Goal: Task Accomplishment & Management: Manage account settings

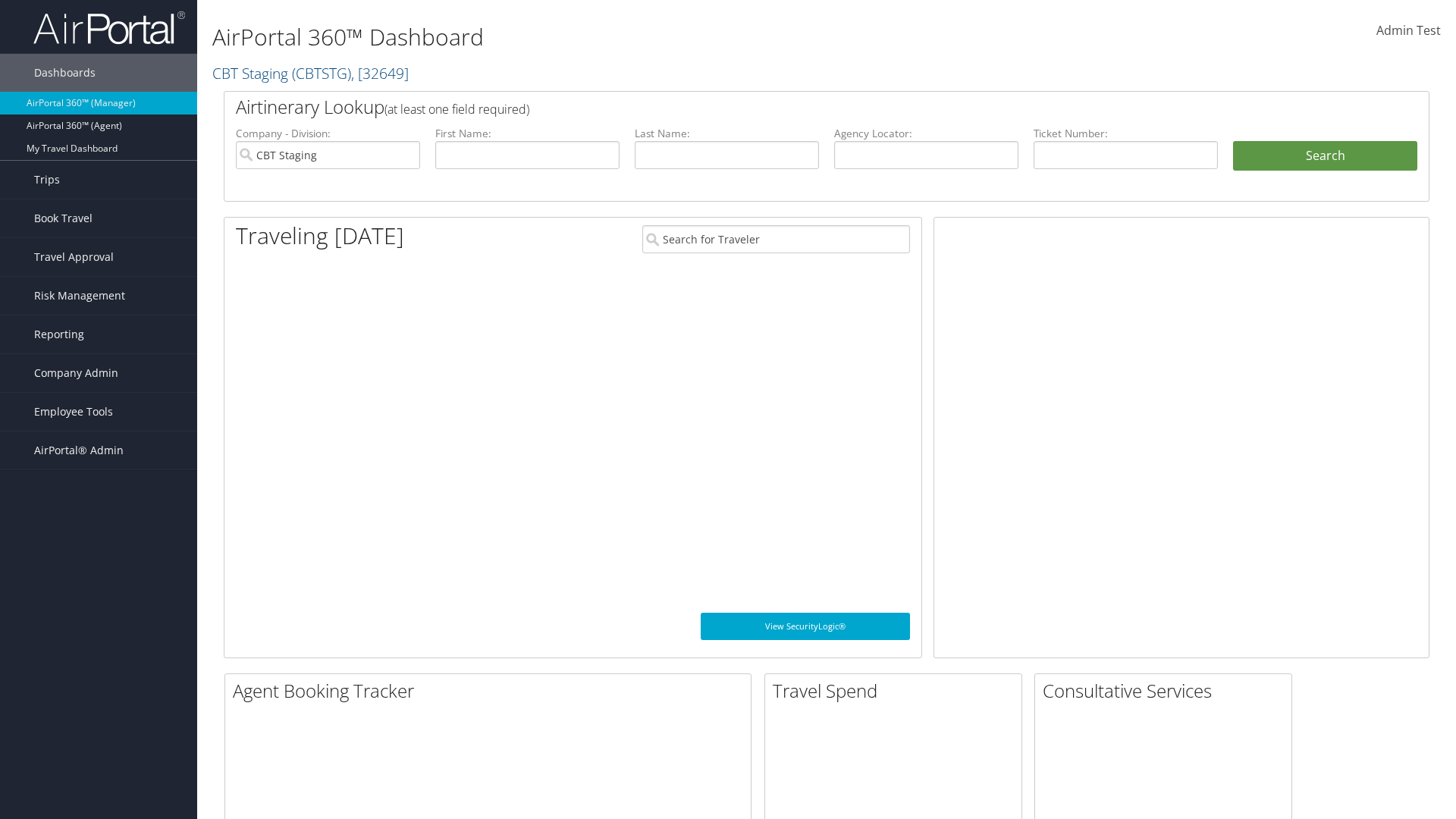
click at [99, 373] on span "Company Admin" at bounding box center [76, 373] width 84 height 38
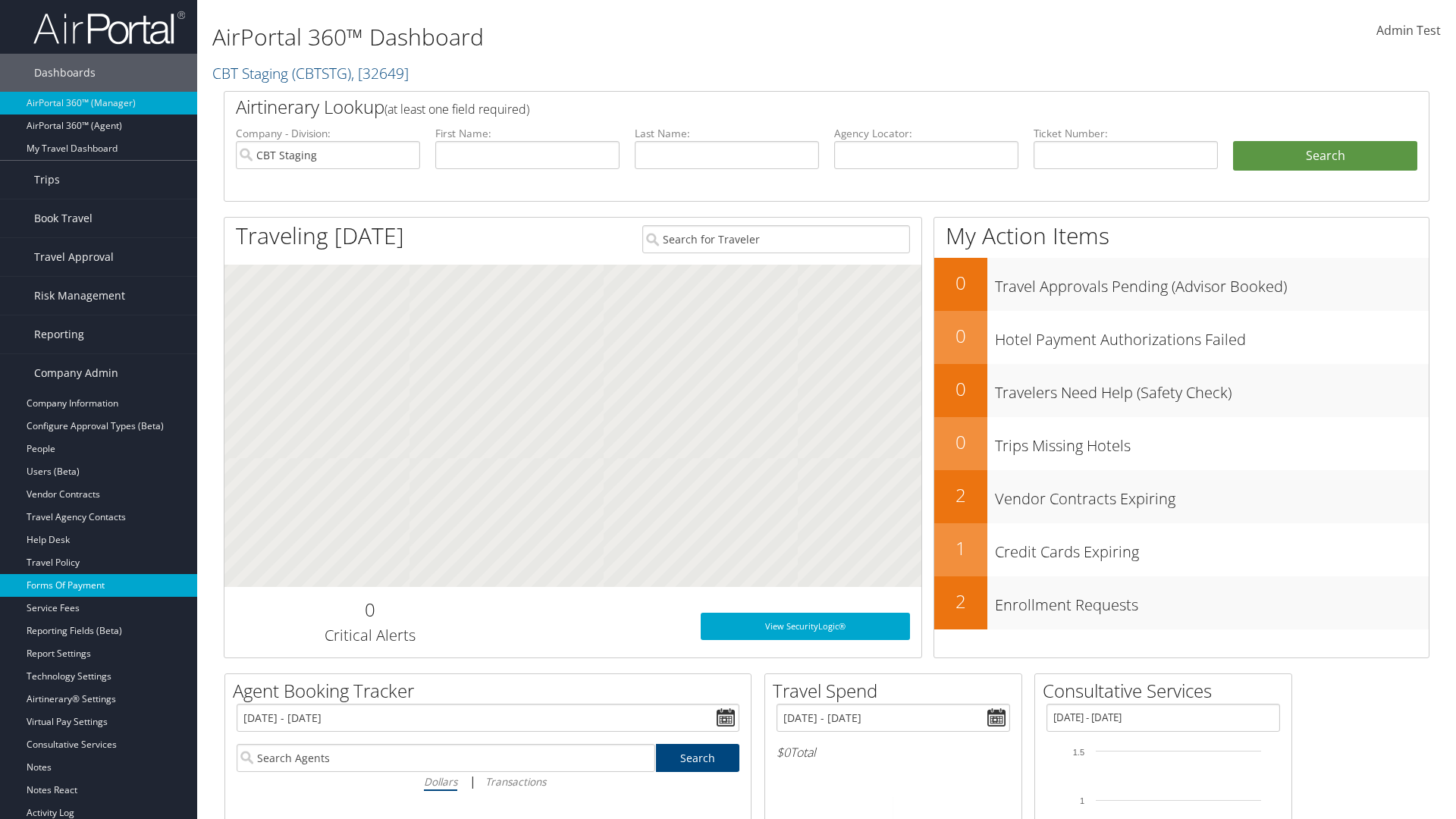
click at [99, 586] on link "Forms Of Payment" at bounding box center [99, 585] width 197 height 23
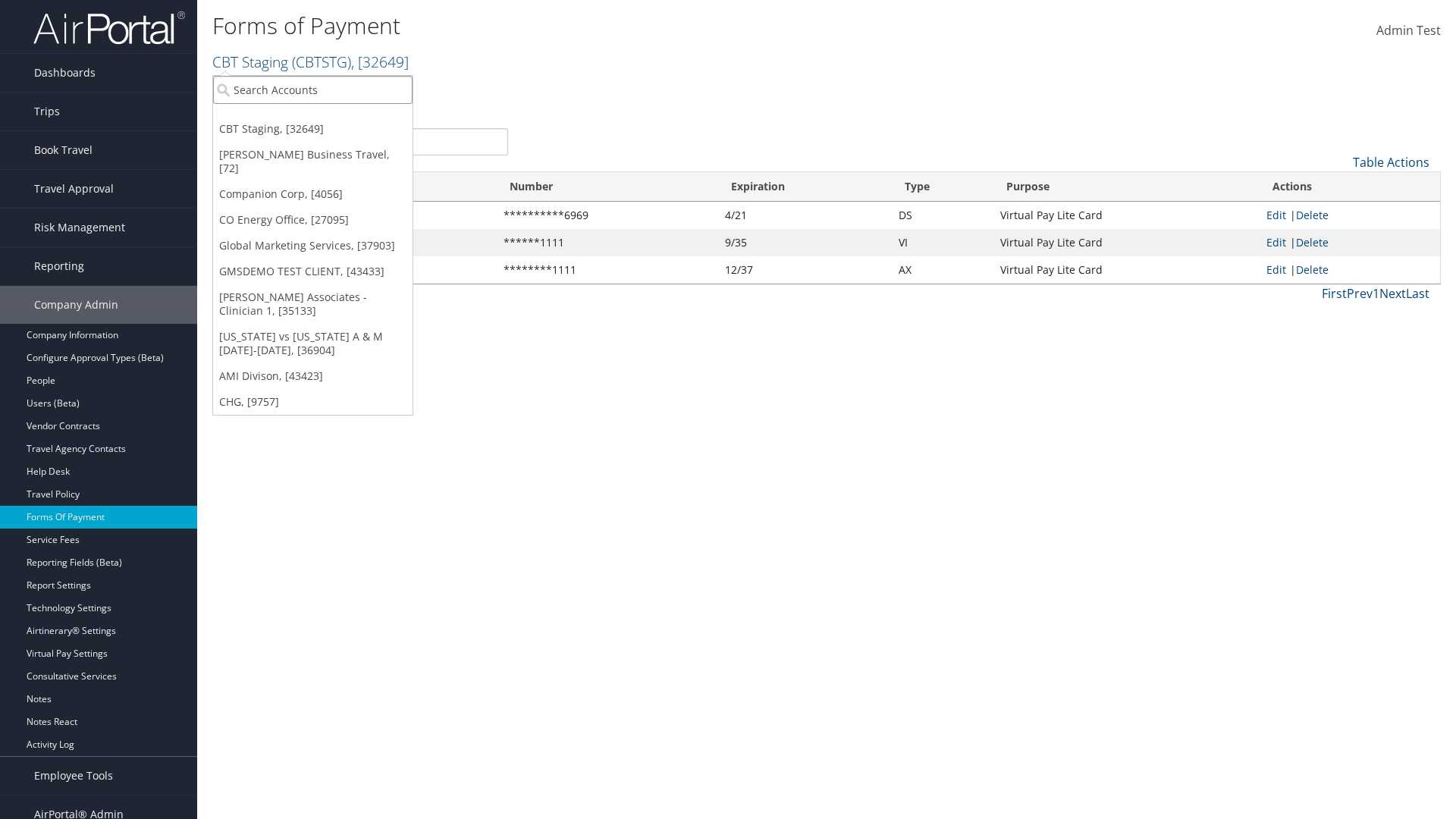
click at [312, 89] on input "search" at bounding box center [312, 90] width 200 height 28
type input "Global Marketing Services"
click at [327, 117] on div "Global Marketing Services (301946), [37903]" at bounding box center [327, 118] width 244 height 14
